Goal: Information Seeking & Learning: Learn about a topic

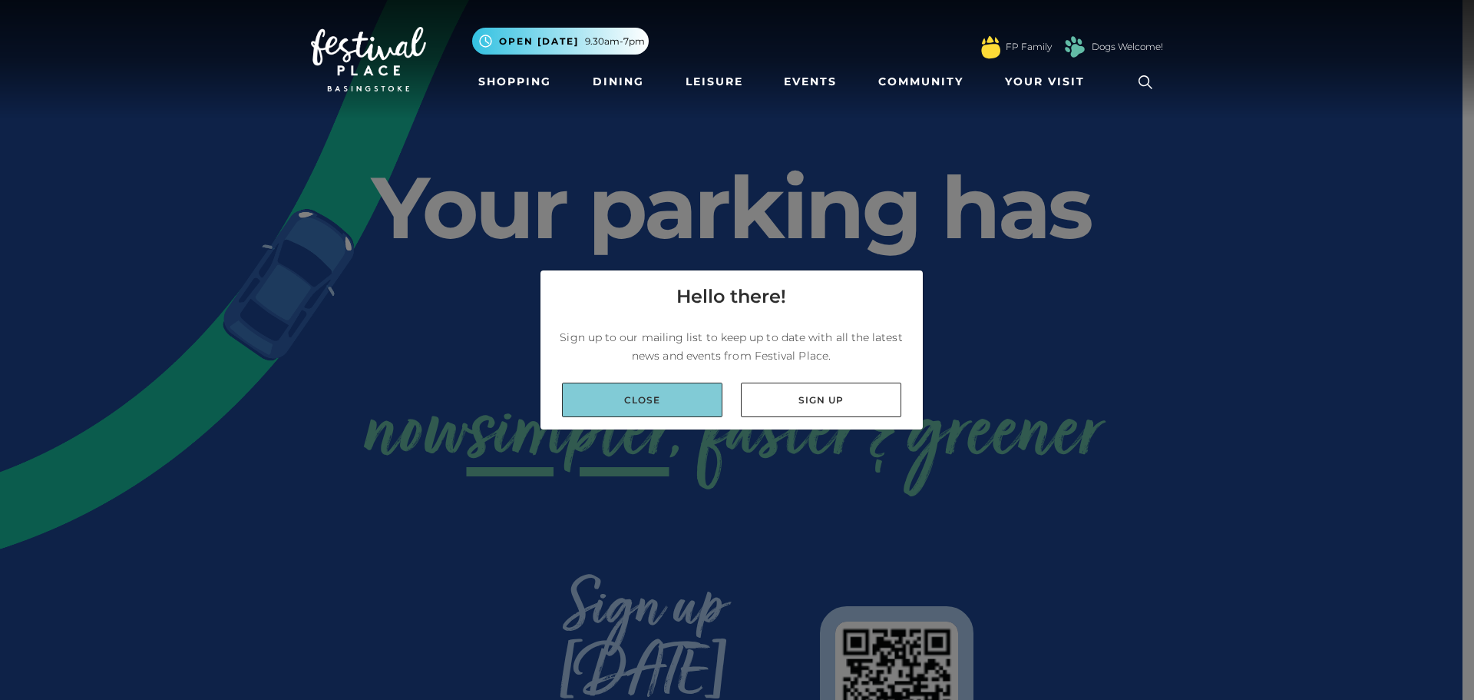
click at [613, 395] on link "Close" at bounding box center [642, 399] width 160 height 35
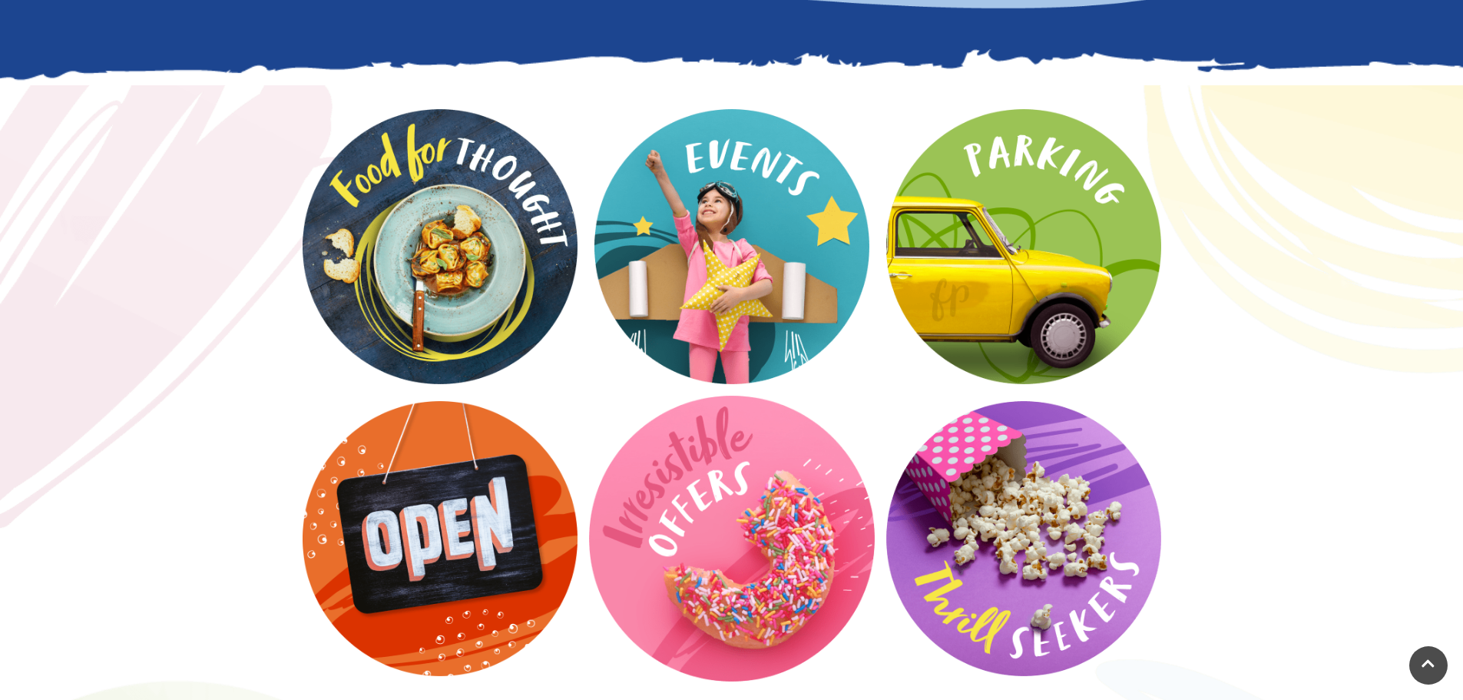
scroll to position [1997, 0]
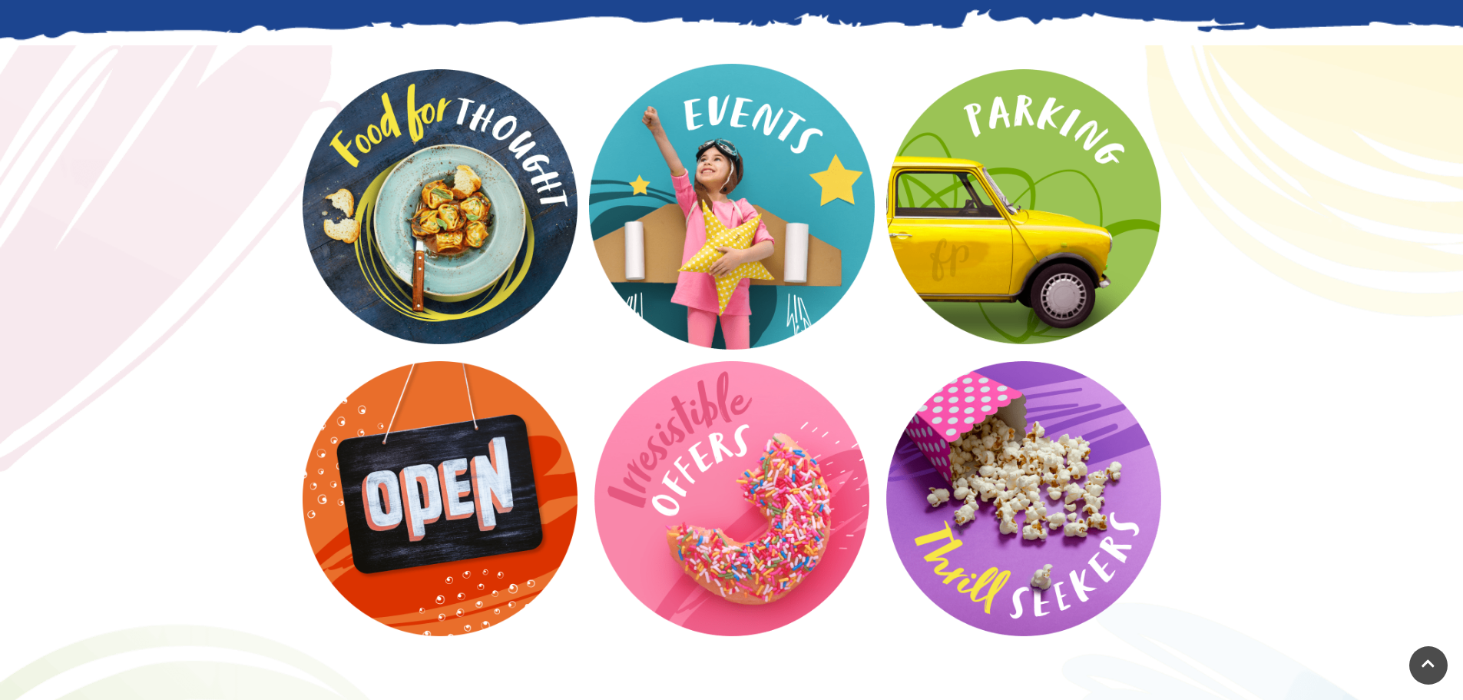
click at [700, 177] on video at bounding box center [732, 207] width 286 height 286
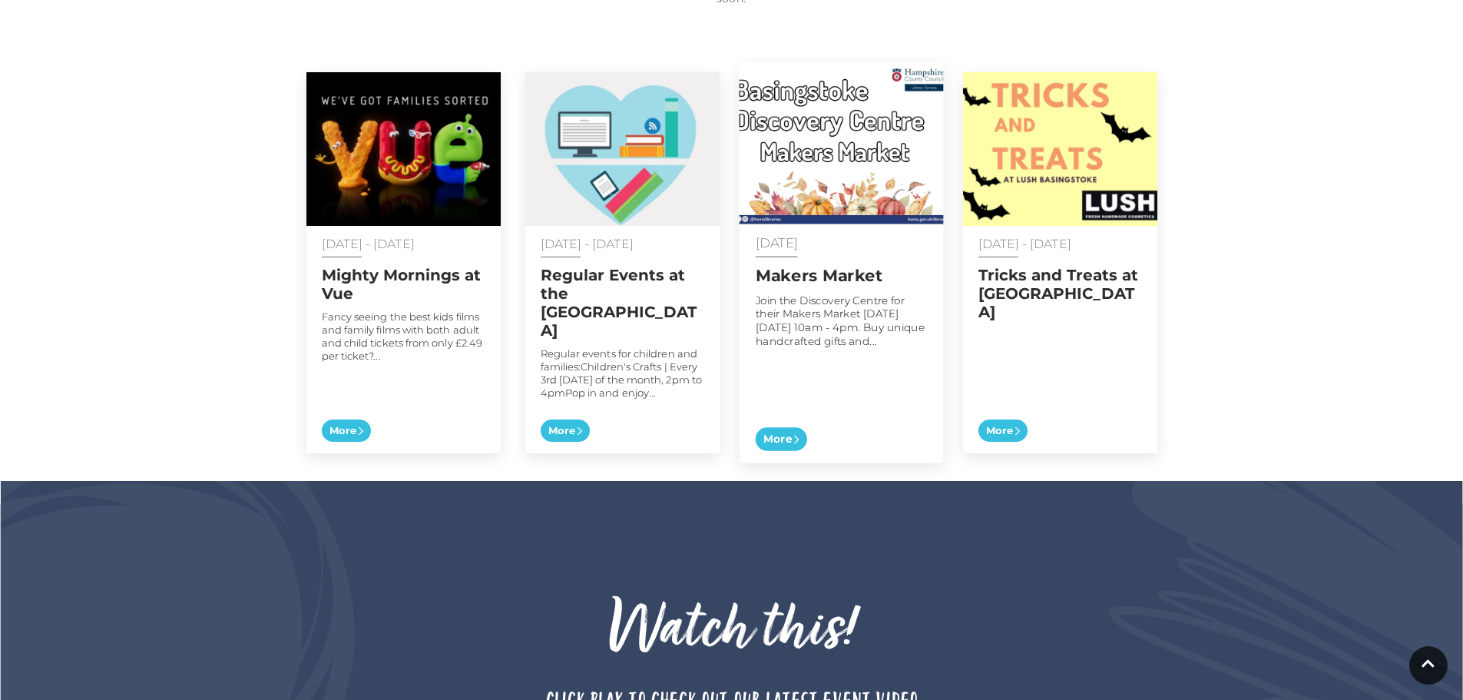
scroll to position [691, 0]
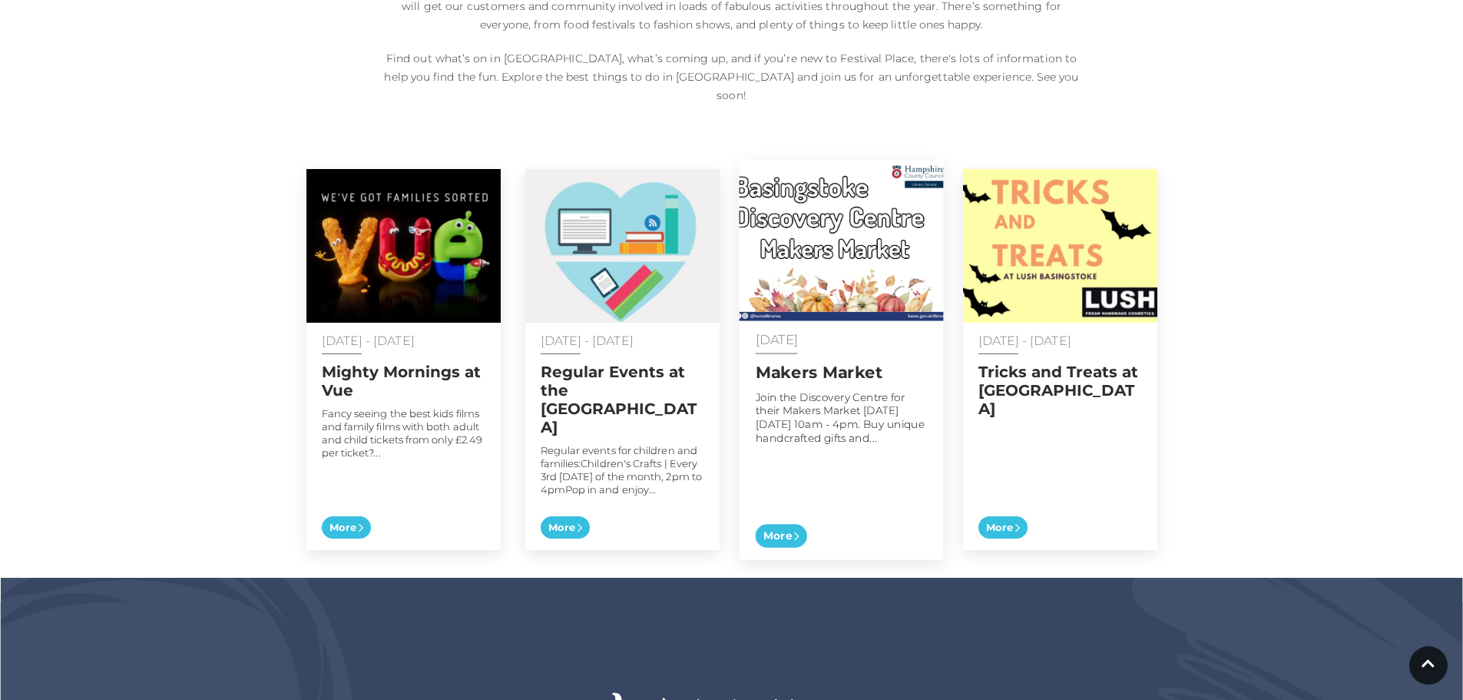
click at [860, 457] on div "[DATE] Makers Market Join the Discovery Centre for their Makers Market [DATE][D…" at bounding box center [841, 440] width 204 height 239
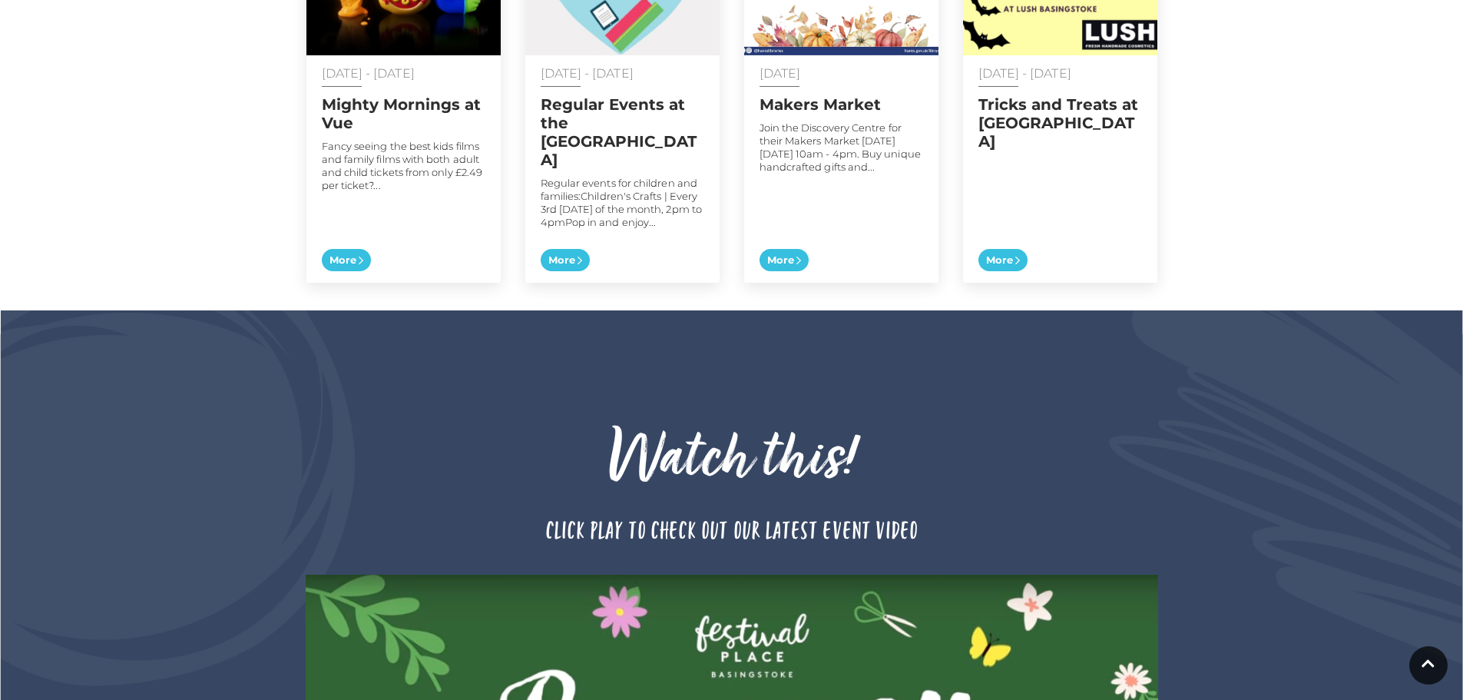
scroll to position [768, 0]
